Goal: Complete application form

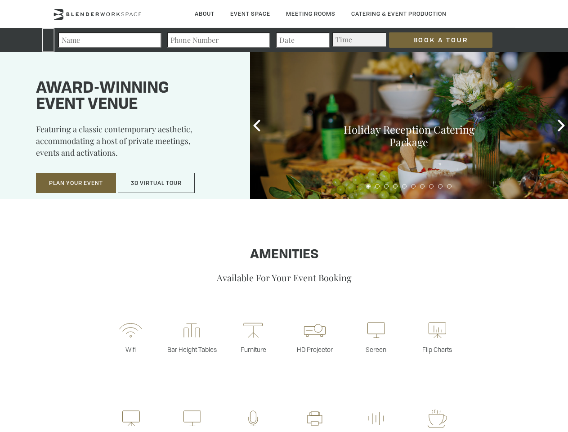
click at [434, 40] on input "Book a Tour" at bounding box center [440, 39] width 103 height 15
click at [76, 183] on button "Plan Your Event" at bounding box center [76, 183] width 80 height 21
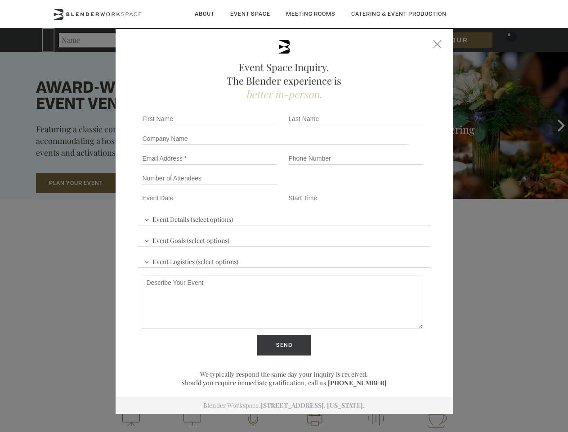
click at [157, 183] on button "3D Virtual Tour" at bounding box center [156, 183] width 77 height 21
click at [257, 126] on div "First name *" at bounding box center [211, 119] width 146 height 20
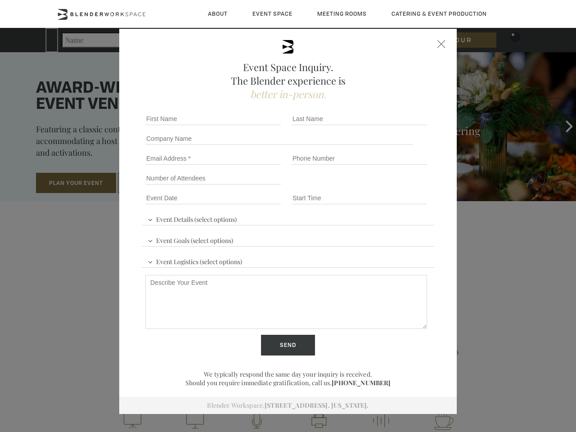
click at [562, 126] on div "Event Space Inquiry. The Blender experience is better in-person. Event Details …" at bounding box center [288, 216] width 576 height 432
click at [369, 186] on fieldset "Number of Attendees Budget Range" at bounding box center [288, 178] width 292 height 20
click at [378, 186] on fieldset "Number of Attendees Budget Range" at bounding box center [288, 178] width 292 height 20
click at [387, 186] on fieldset "Number of Attendees Budget Range" at bounding box center [288, 178] width 292 height 20
click at [396, 186] on fieldset "Number of Attendees Budget Range" at bounding box center [288, 178] width 292 height 20
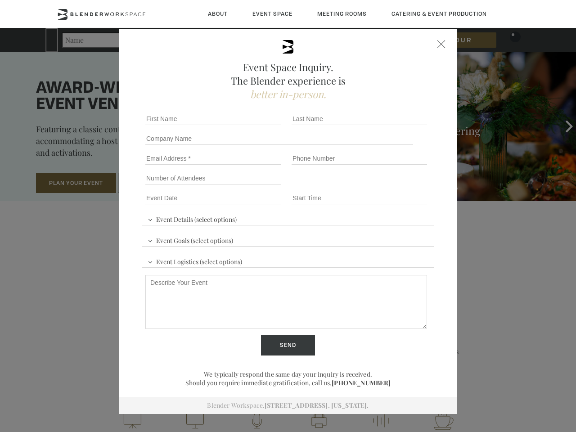
click at [405, 186] on fieldset "Number of Attendees Budget Range" at bounding box center [288, 178] width 292 height 20
